Goal: Check status: Check status

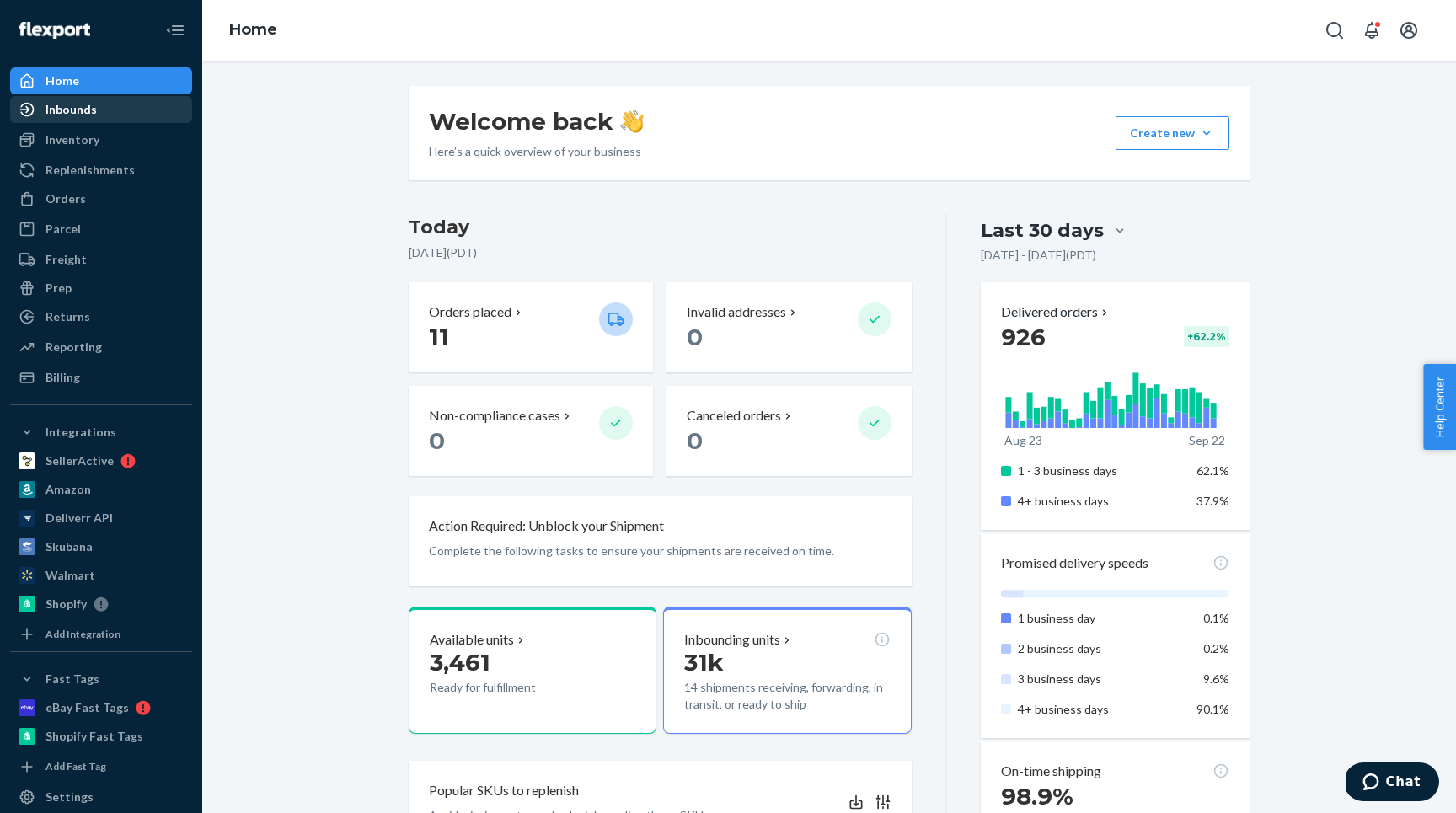
click at [89, 115] on div "Inbounds" at bounding box center [71, 109] width 52 height 17
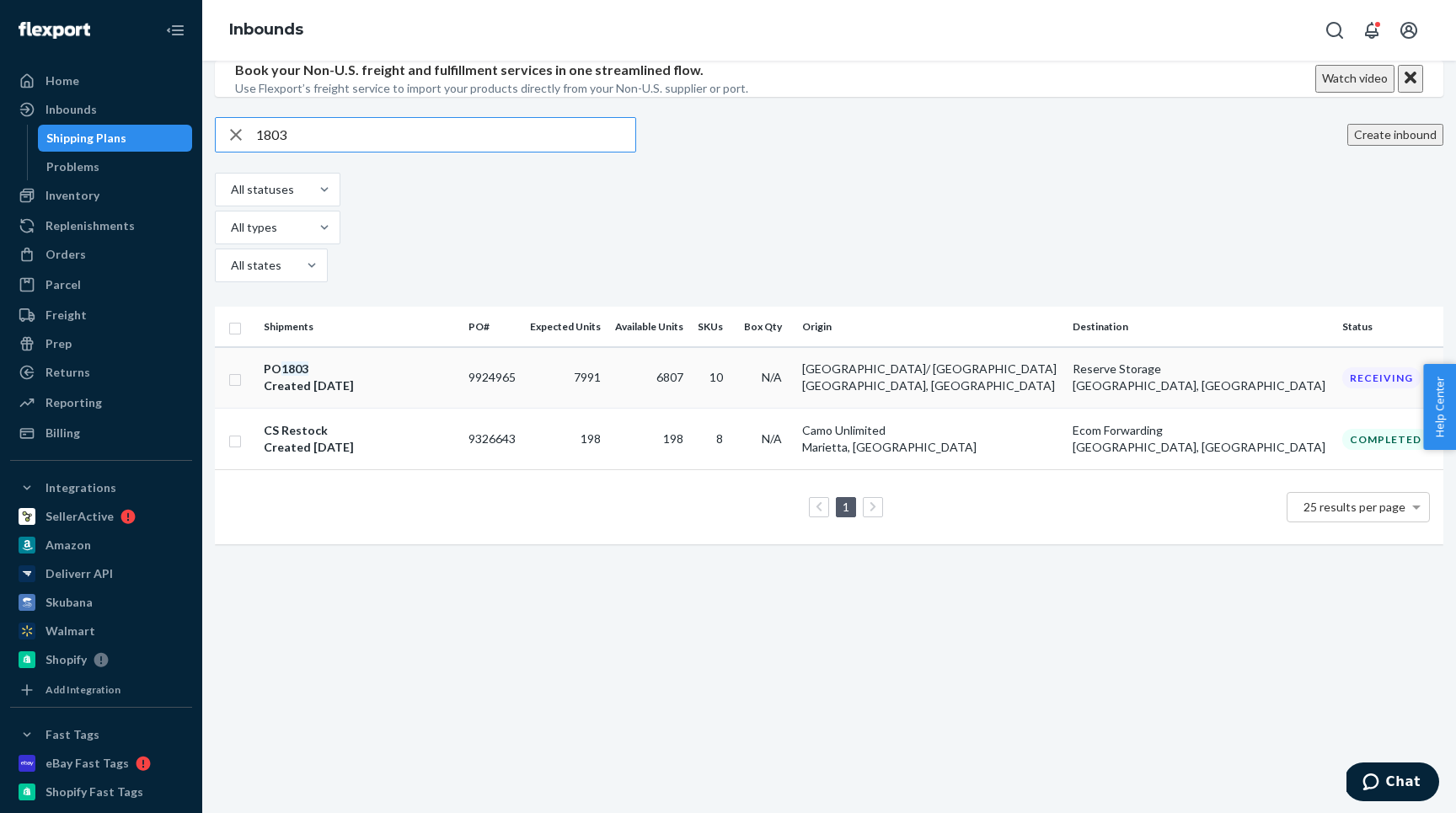
type input "1803"
click at [427, 395] on div "PO 1803 Created [DATE]" at bounding box center [359, 378] width 191 height 34
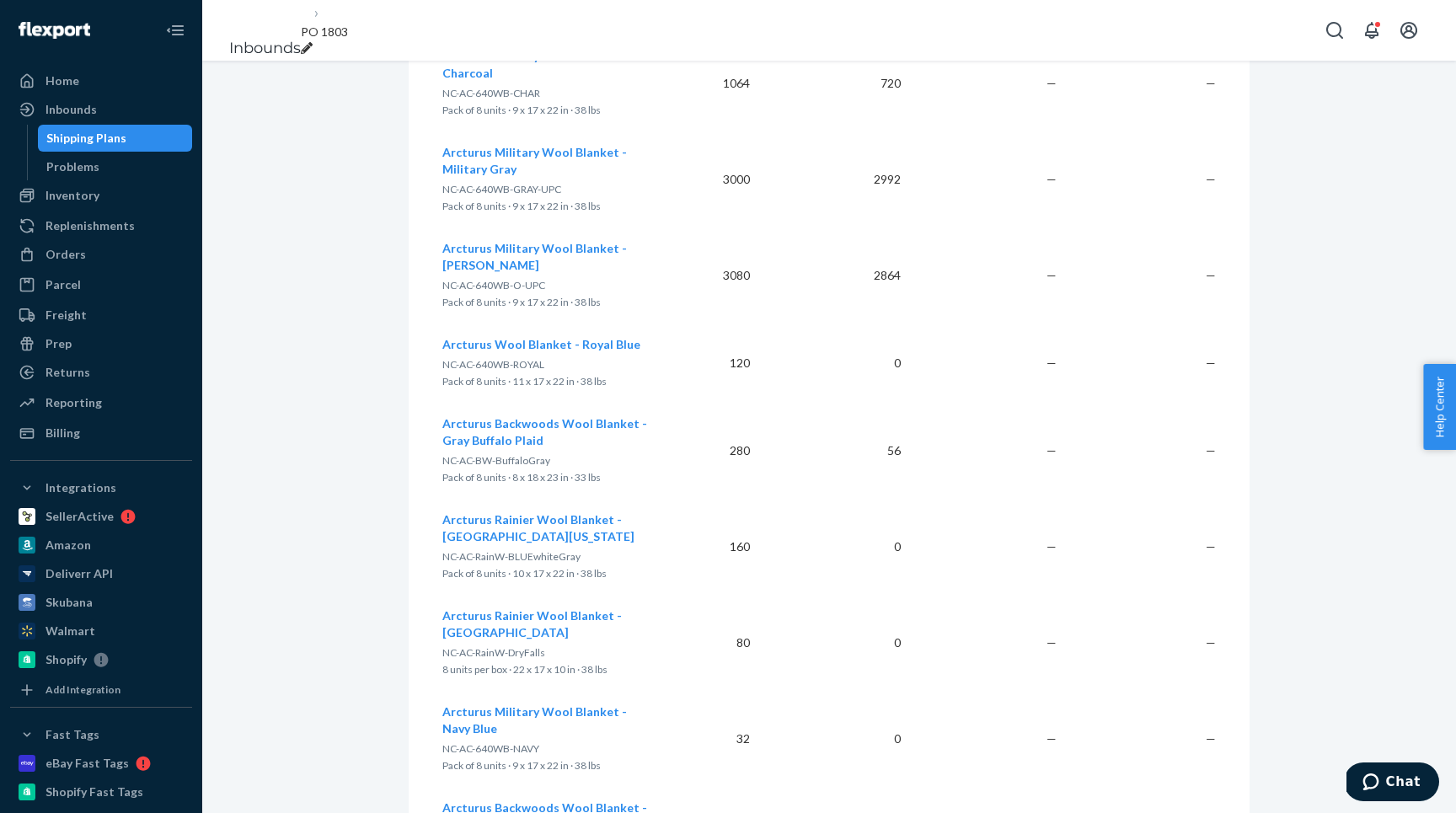
scroll to position [1424, 0]
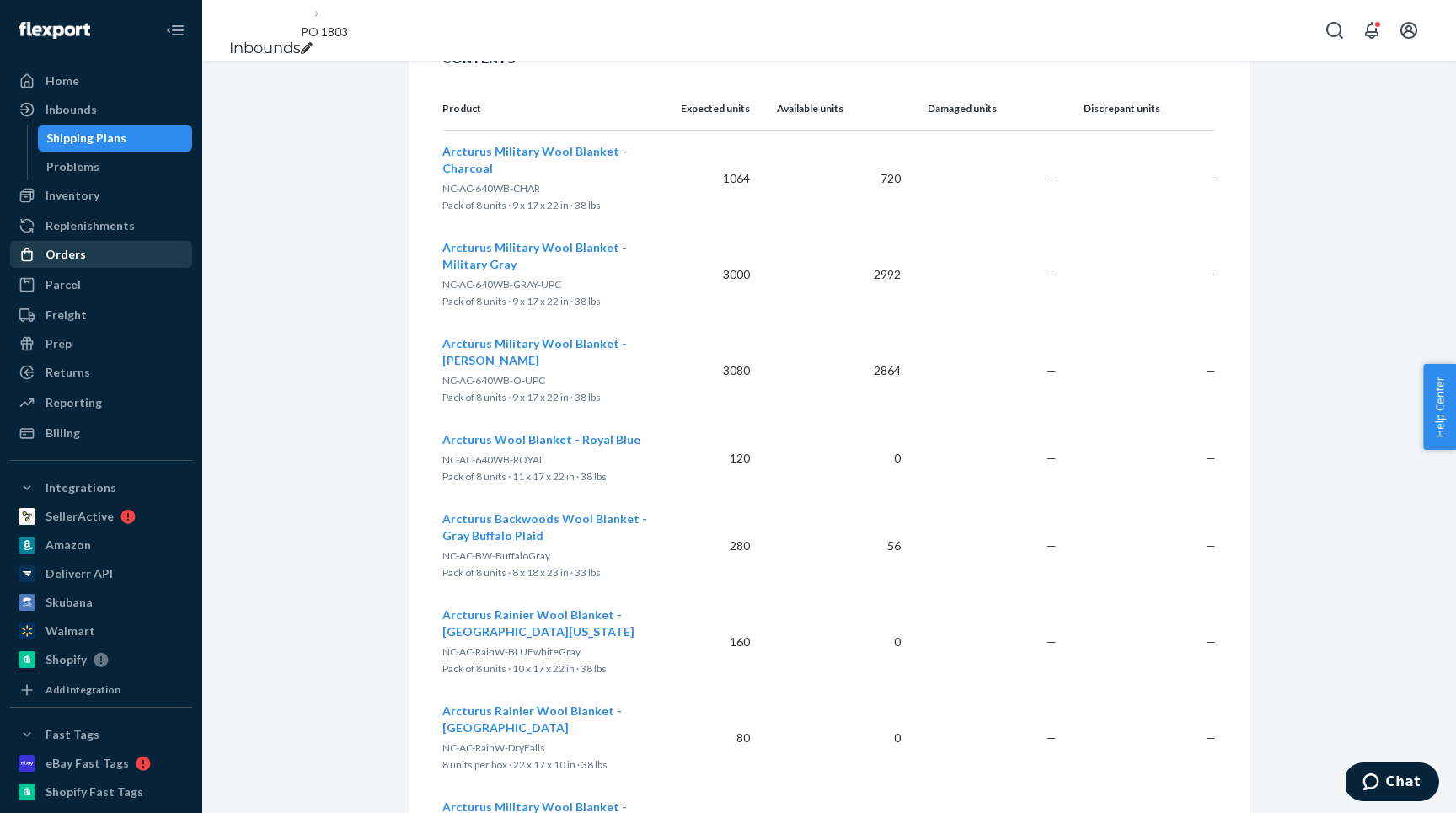
click at [49, 253] on div "Orders" at bounding box center [65, 254] width 41 height 17
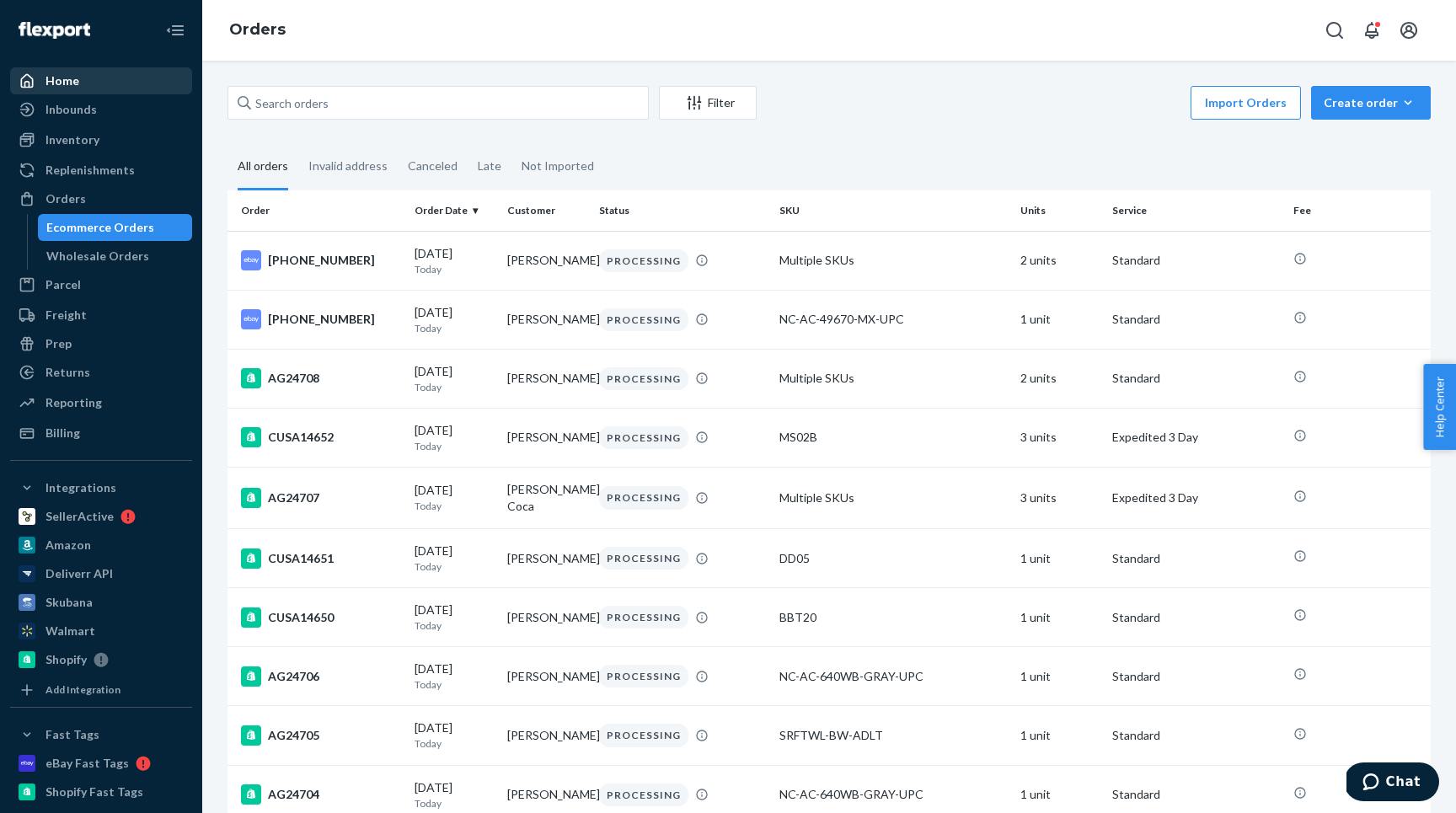
click at [81, 83] on div "Home" at bounding box center [101, 81] width 179 height 24
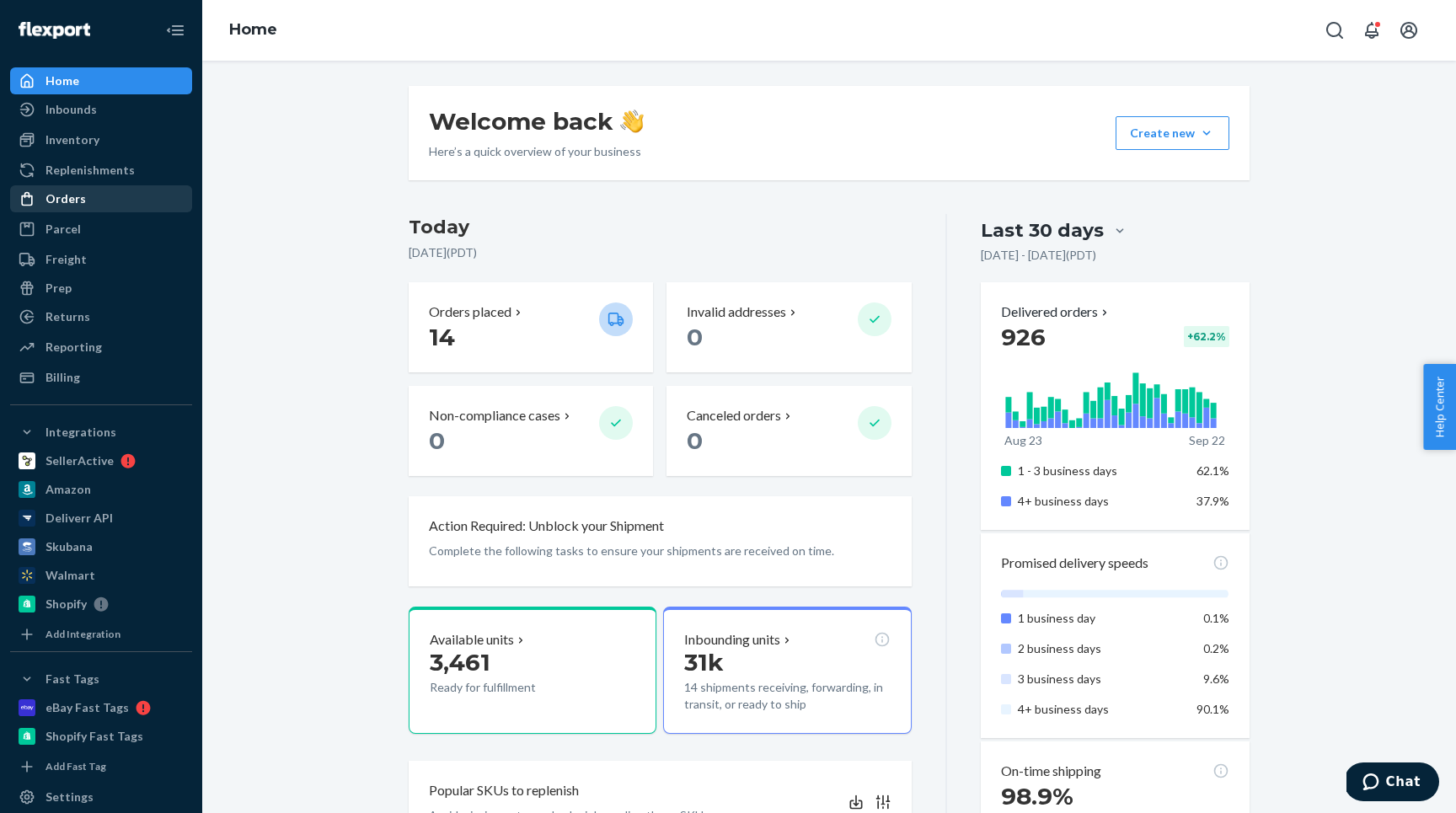
click at [55, 194] on div "Orders" at bounding box center [65, 198] width 41 height 17
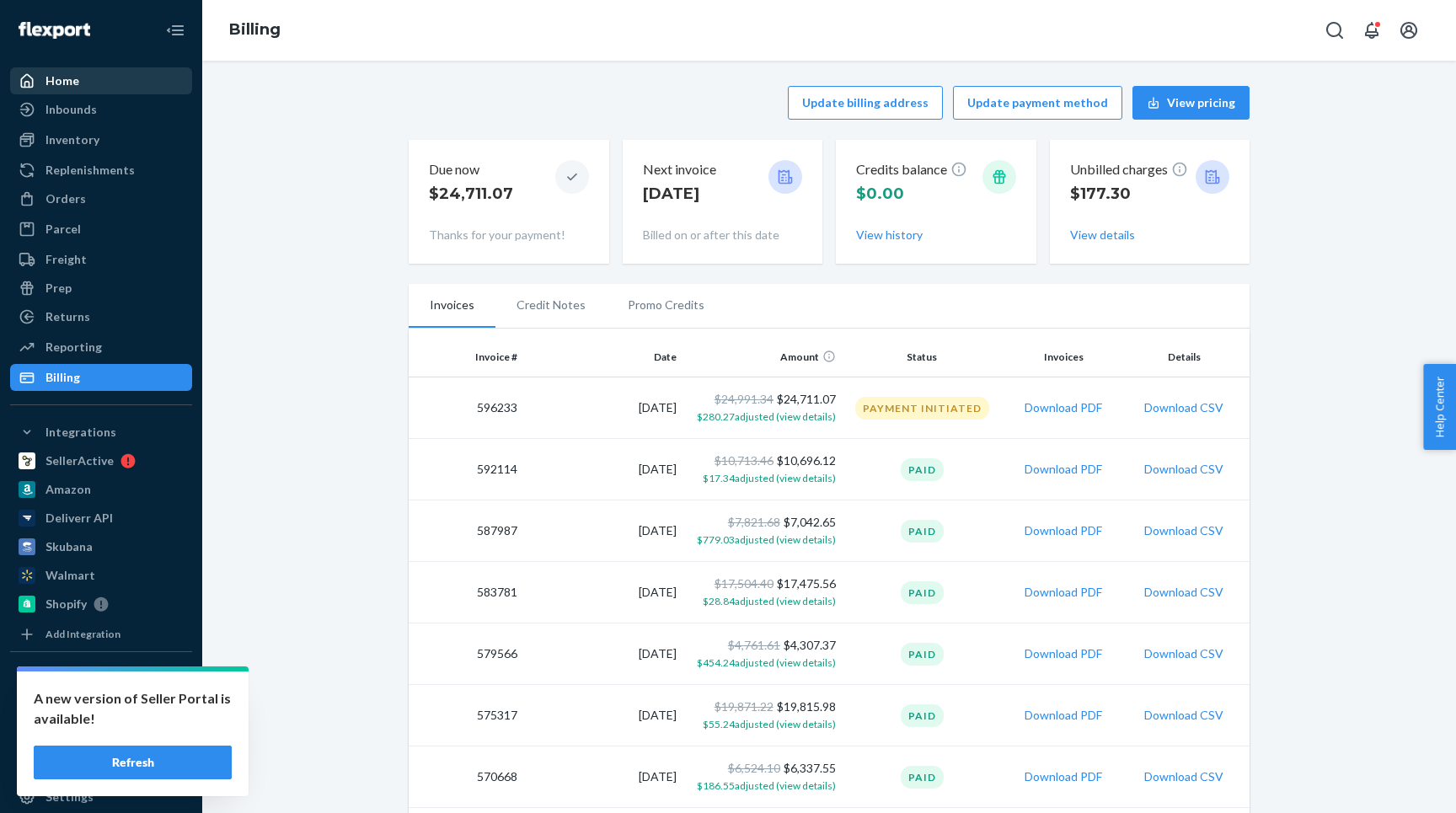
click at [104, 88] on div "Home" at bounding box center [101, 81] width 179 height 24
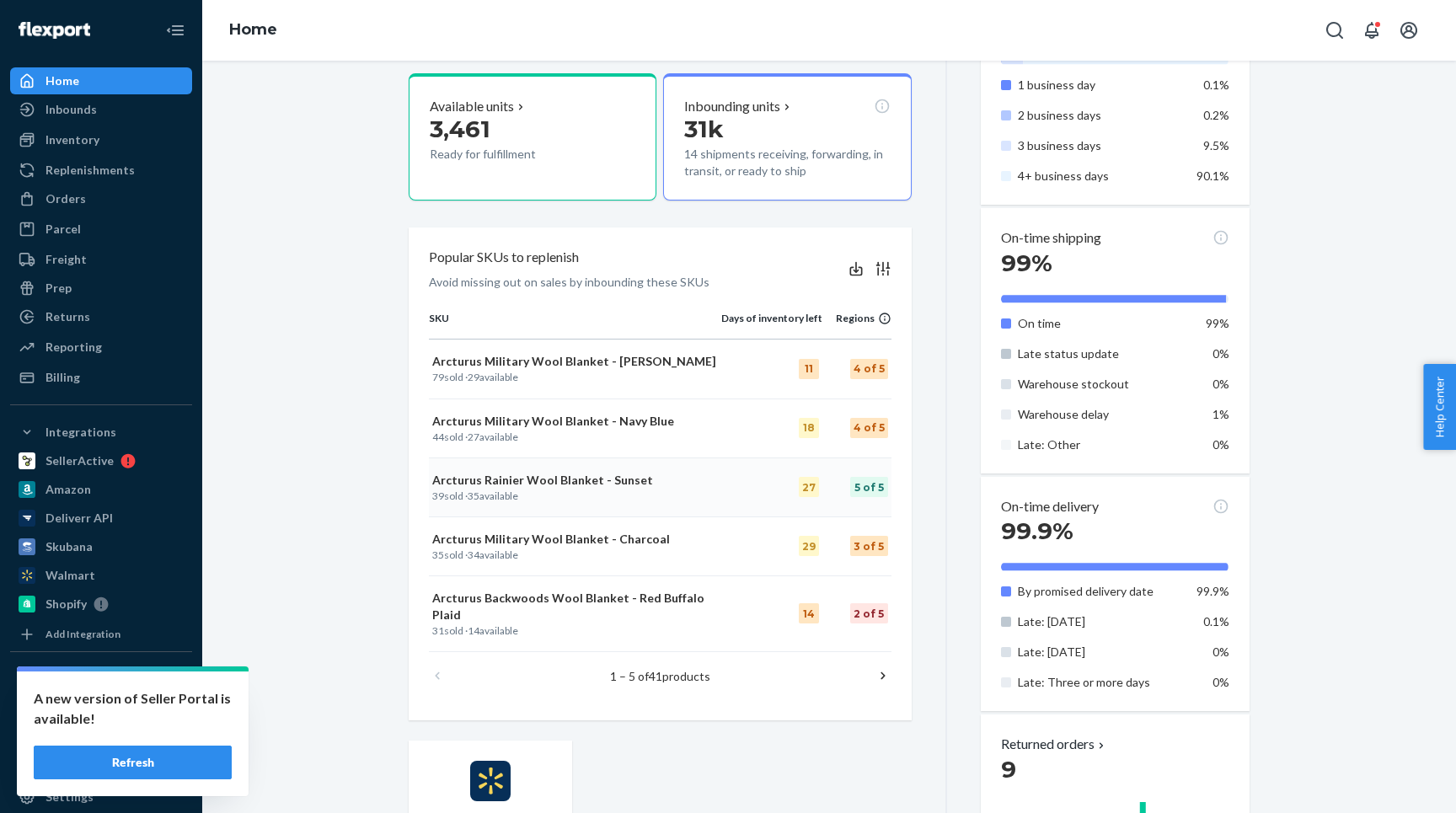
scroll to position [721, 0]
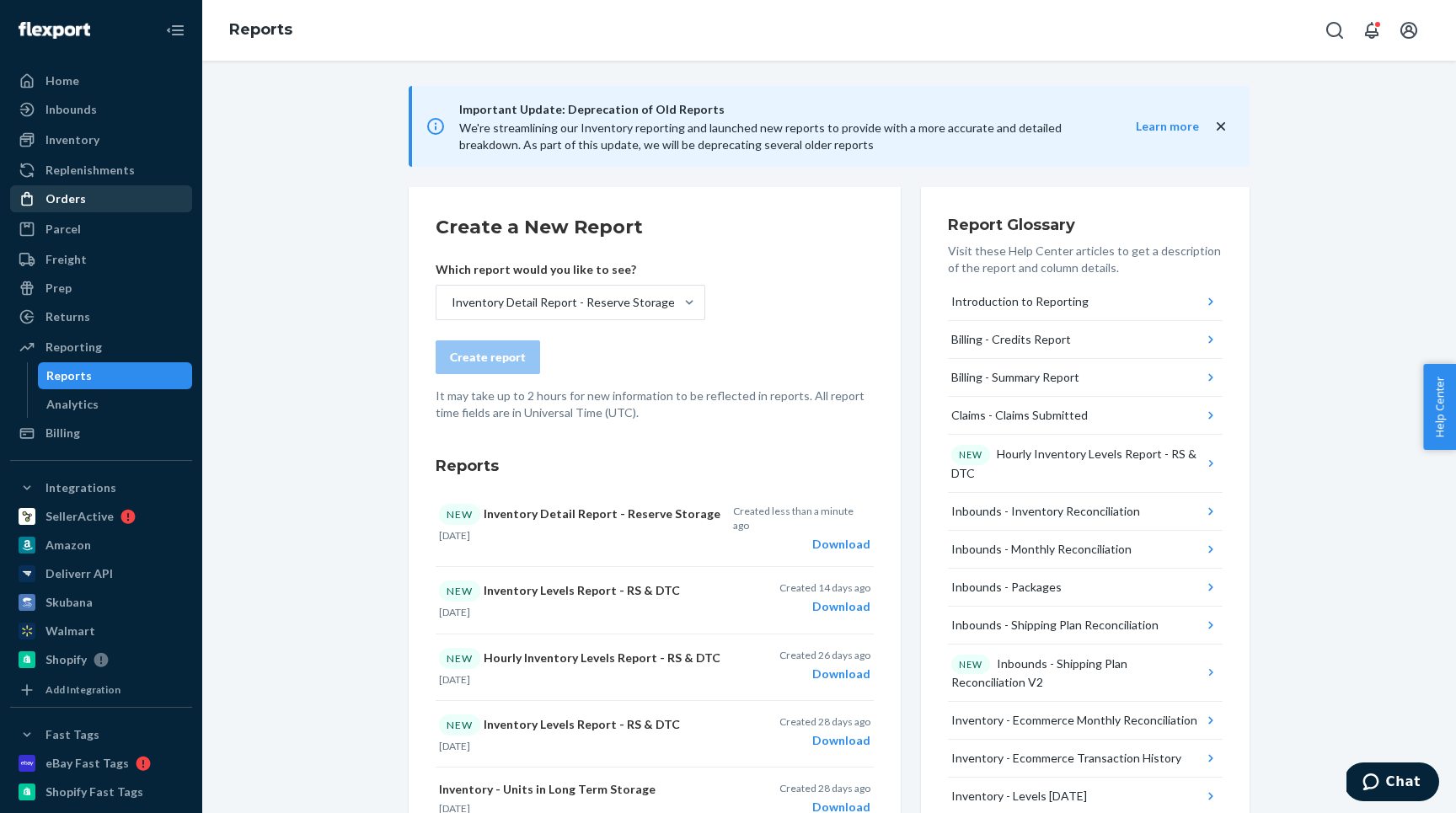
click at [82, 195] on div "Orders" at bounding box center [65, 198] width 41 height 17
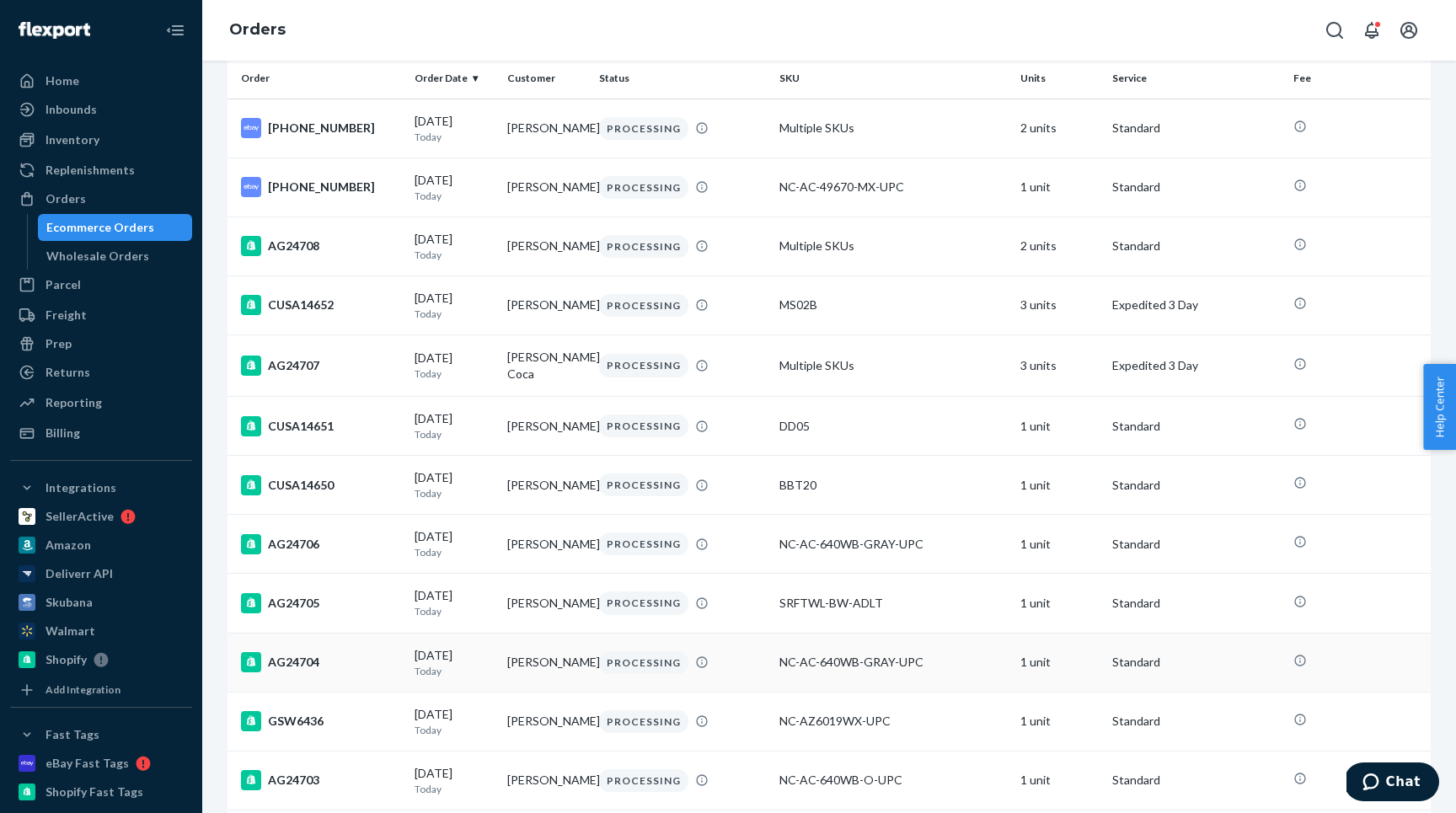
scroll to position [158, 0]
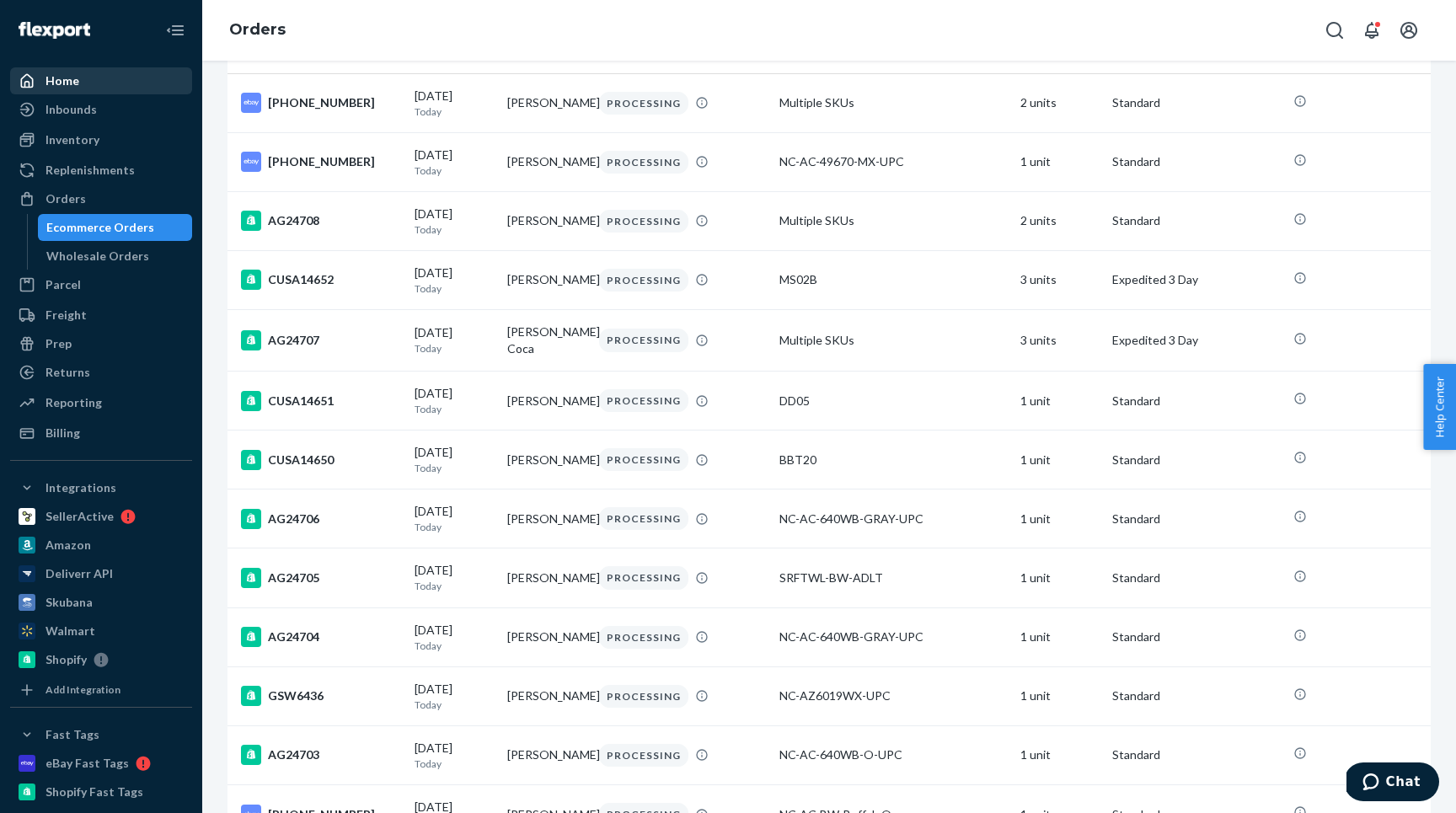
click at [75, 77] on div "Home" at bounding box center [62, 80] width 34 height 17
